Goal: Find specific page/section: Find specific page/section

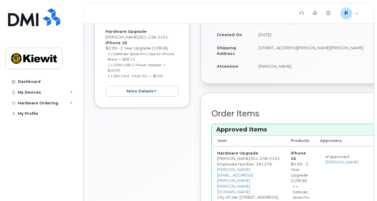
scroll to position [46, 0]
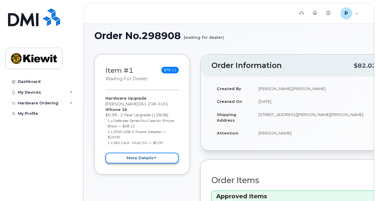
click at [123, 157] on button "more details" at bounding box center [141, 157] width 73 height 11
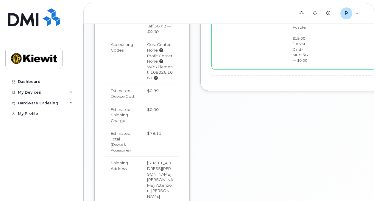
scroll to position [407, 0]
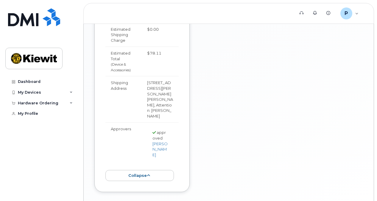
drag, startPoint x: 322, startPoint y: 187, endPoint x: 360, endPoint y: 196, distance: 39.5
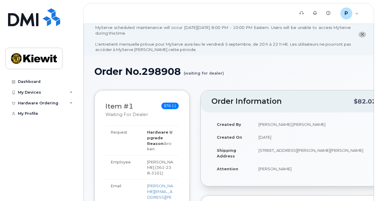
scroll to position [0, 0]
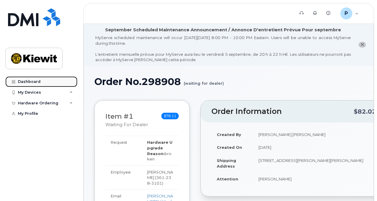
click at [35, 79] on div "Dashboard" at bounding box center [29, 81] width 23 height 5
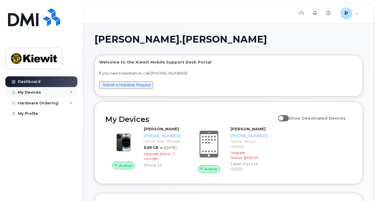
click at [42, 91] on div "My Devices" at bounding box center [41, 92] width 72 height 11
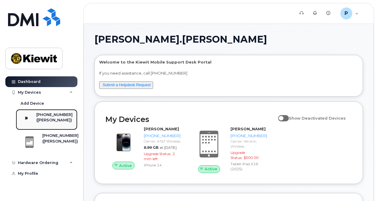
click at [46, 123] on div "([PERSON_NAME])" at bounding box center [54, 119] width 36 height 5
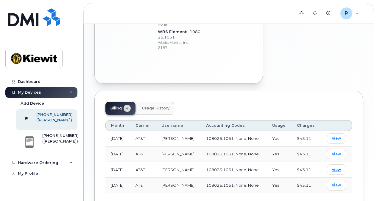
scroll to position [413, 0]
